Goal: Find specific page/section: Find specific page/section

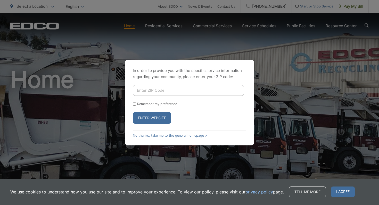
click at [279, 42] on div "In order to provide you with the specific service information regarding your co…" at bounding box center [189, 102] width 379 height 205
click at [289, 33] on div "In order to provide you with the specific service information regarding your co…" at bounding box center [189, 102] width 379 height 205
click at [179, 93] on input "Enter ZIP Code" at bounding box center [188, 90] width 111 height 11
type input "92354"
click at [143, 118] on button "Enter Website" at bounding box center [152, 118] width 38 height 12
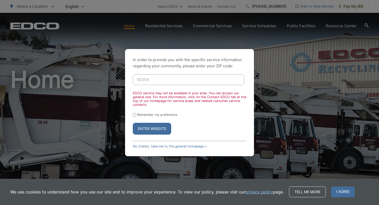
click at [139, 113] on form "92354 EDCO service may not be available in your area. You can access our genera…" at bounding box center [189, 104] width 113 height 61
click at [139, 115] on label "Remember my preference" at bounding box center [157, 115] width 40 height 4
click at [136, 115] on input "Remember my preference" at bounding box center [134, 114] width 3 height 3
checkbox input "true"
click at [140, 126] on button "Enter Website" at bounding box center [152, 129] width 38 height 12
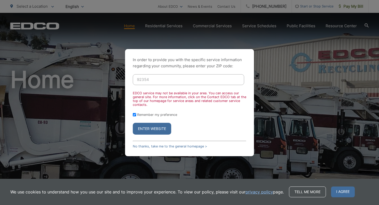
click at [148, 130] on button "Enter Website" at bounding box center [152, 129] width 38 height 12
click at [192, 99] on div "EDCO service may not be available in your area. You can access our general site…" at bounding box center [189, 98] width 113 height 15
click at [252, 6] on div "In order to provide you with the specific service information regarding your co…" at bounding box center [189, 102] width 379 height 205
click at [137, 69] on p "In order to provide you with the specific service information regarding your co…" at bounding box center [189, 63] width 113 height 12
click at [98, 74] on div "In order to provide you with the specific service information regarding your co…" at bounding box center [189, 102] width 379 height 205
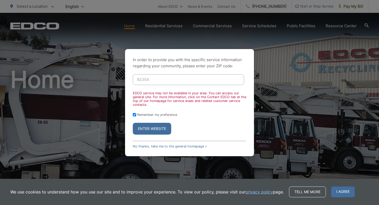
click at [99, 105] on div "In order to provide you with the specific service information regarding your co…" at bounding box center [189, 102] width 379 height 205
